Goal: Task Accomplishment & Management: Manage account settings

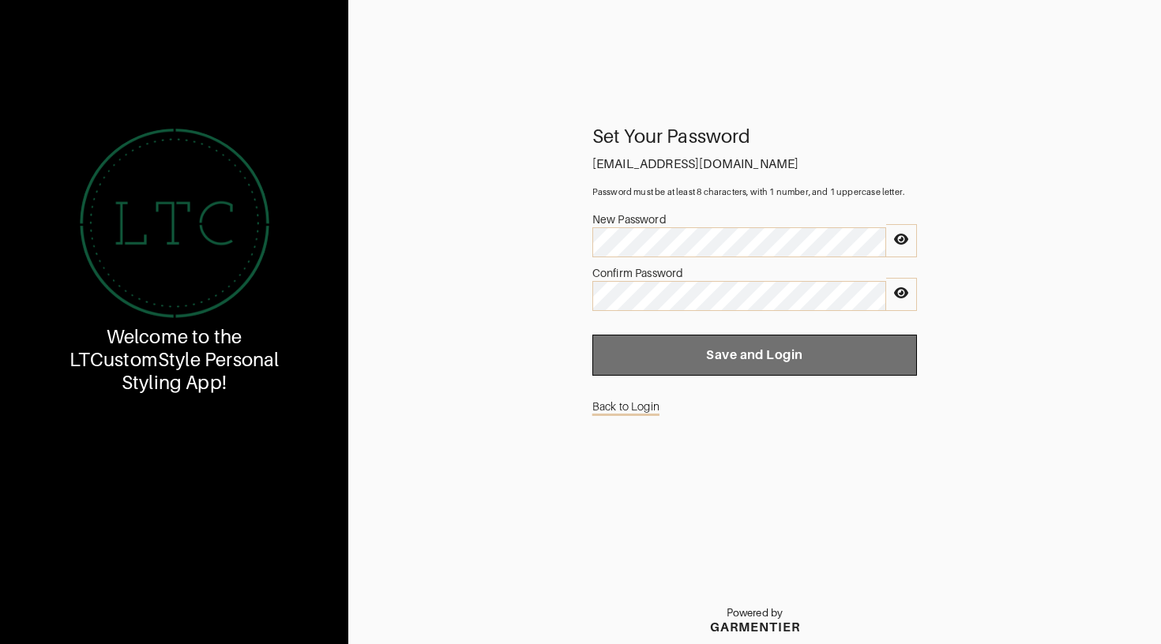
click at [711, 361] on span "Save and Login" at bounding box center [755, 355] width 300 height 16
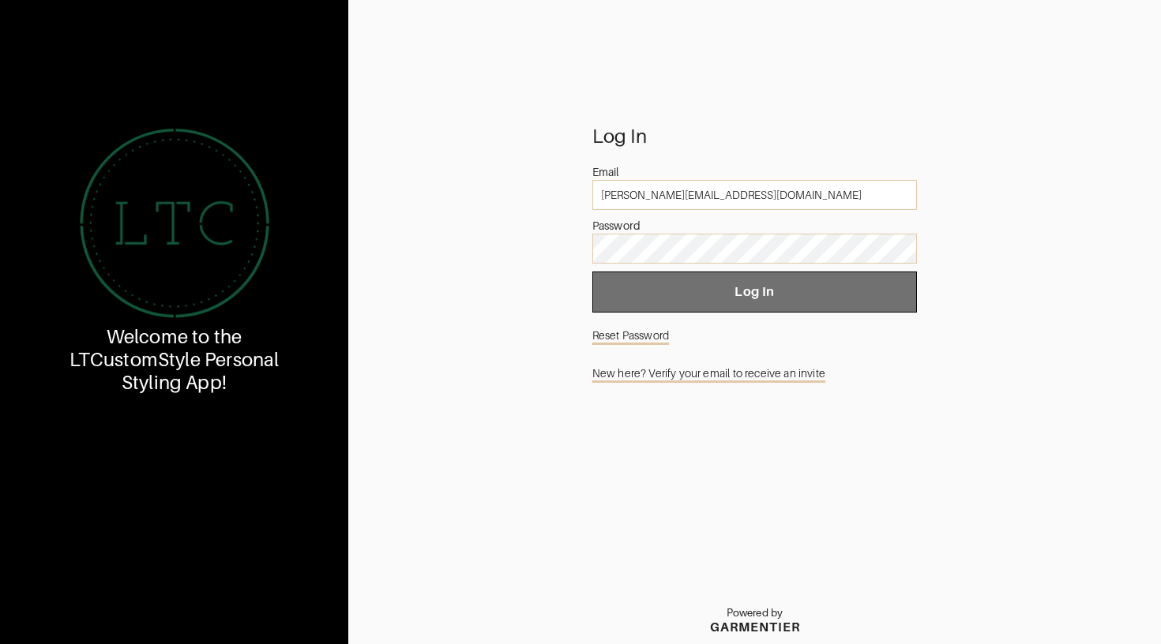
click at [743, 283] on button "Log In" at bounding box center [754, 292] width 325 height 41
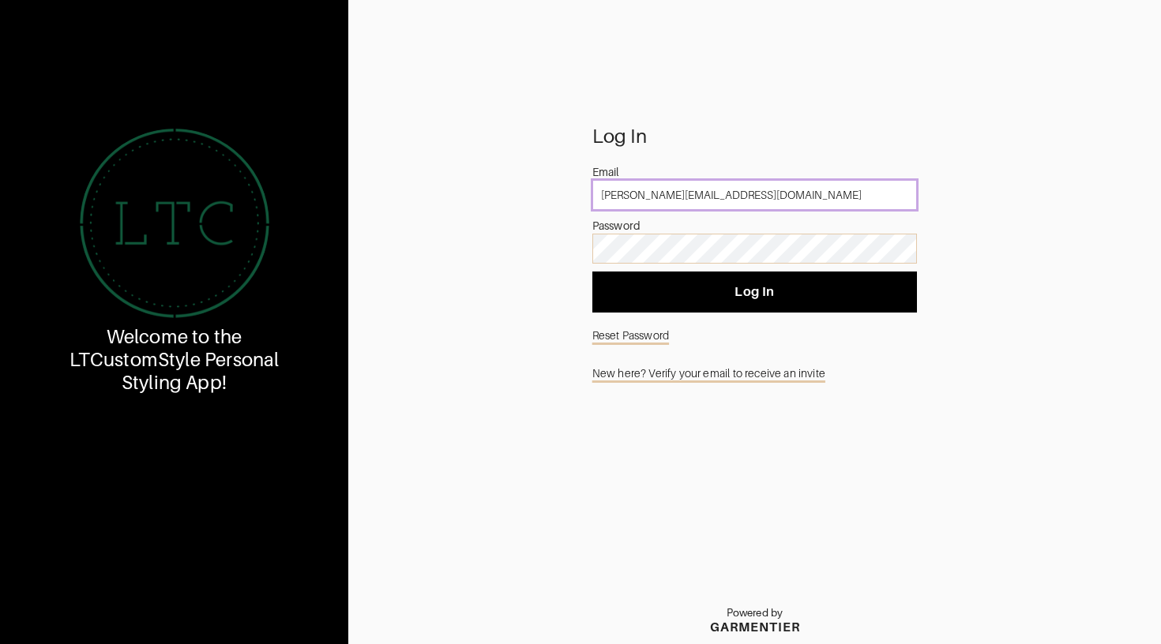
drag, startPoint x: 741, startPoint y: 192, endPoint x: 493, endPoint y: 175, distance: 247.7
click at [493, 175] on div "Log In Email lindsey@ltcustomstyle.com Password Log In Reset Password New here?…" at bounding box center [754, 387] width 812 height 516
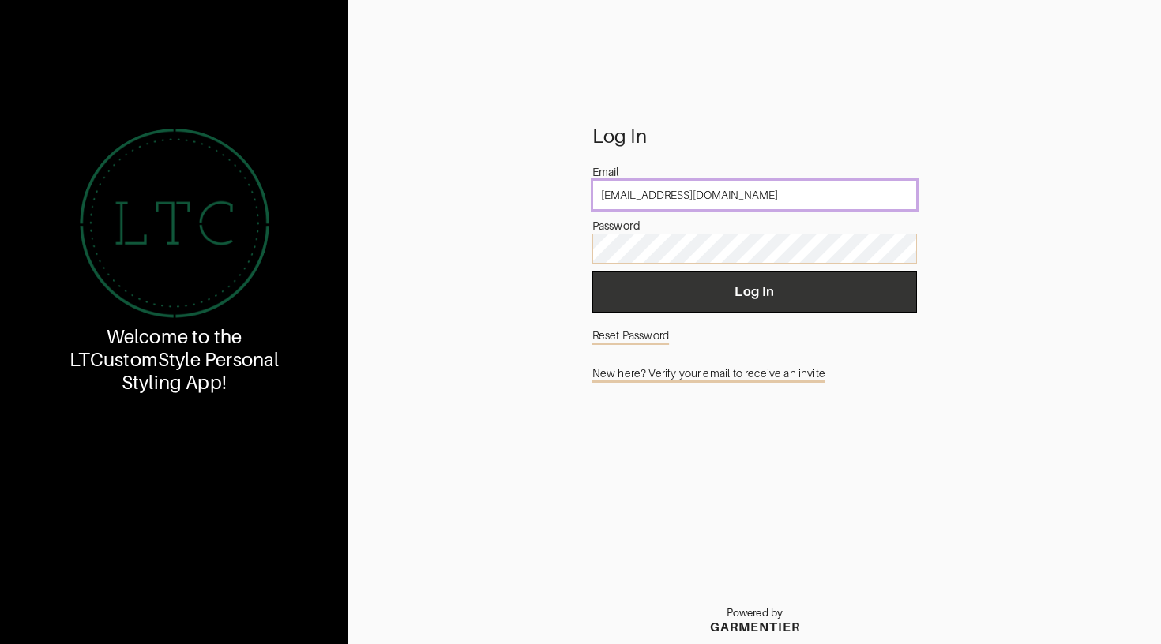
type input "lintam17@gmail.com"
click at [657, 294] on span "Log In" at bounding box center [755, 292] width 300 height 16
